Goal: Information Seeking & Learning: Learn about a topic

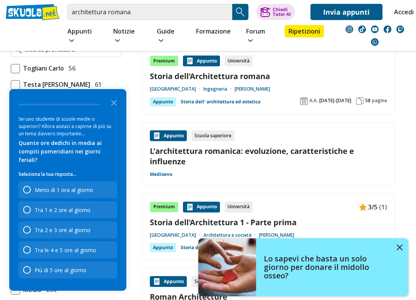
scroll to position [584, 0]
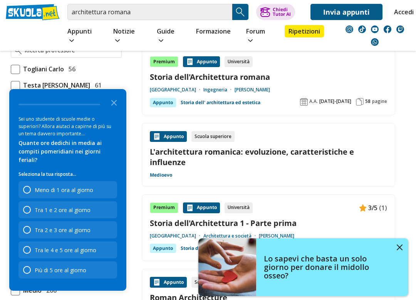
click at [116, 110] on icon "Close the survey" at bounding box center [113, 101] width 15 height 15
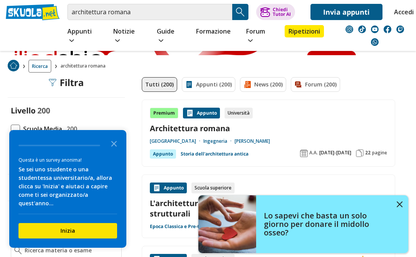
scroll to position [20, 0]
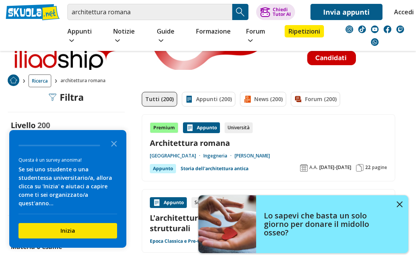
click at [112, 151] on icon "Close the survey" at bounding box center [113, 142] width 15 height 15
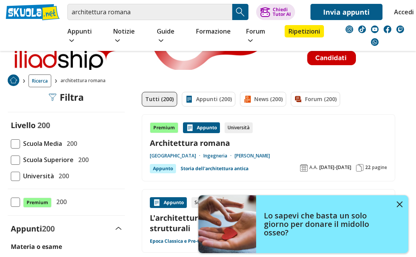
click at [395, 212] on div "Lo sapevi che basta un solo giorno per donare il midollo osseo?" at bounding box center [332, 224] width 152 height 41
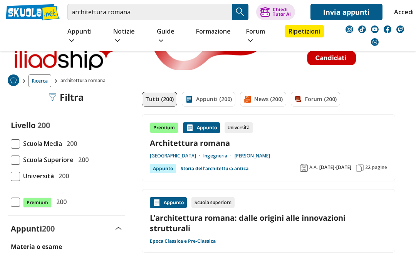
click at [18, 155] on span at bounding box center [15, 159] width 9 height 9
click at [11, 160] on input "Scuola Superiore 200" at bounding box center [11, 160] width 0 height 0
checkbox input "true"
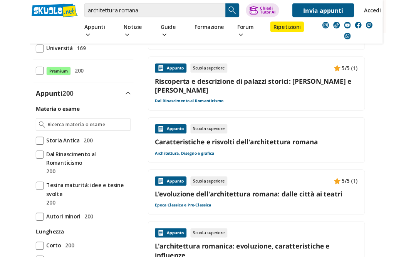
scroll to position [139, 4]
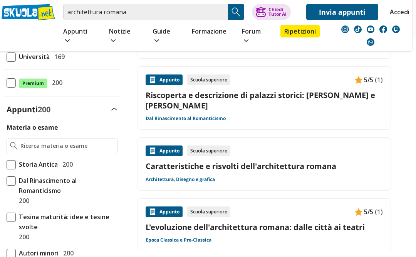
click at [165, 161] on link "Caratteristiche e risvolti dell'architettura romana" at bounding box center [264, 166] width 237 height 10
